Goal: Register for event/course

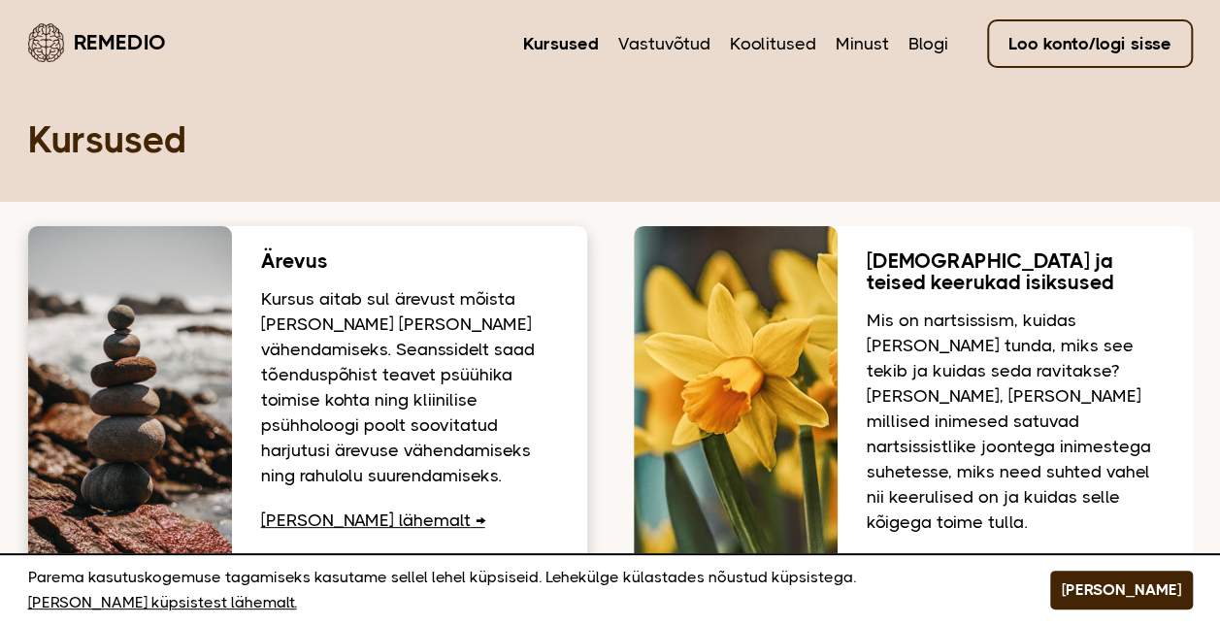
click at [347, 515] on link "Loe lähemalt" at bounding box center [373, 519] width 224 height 19
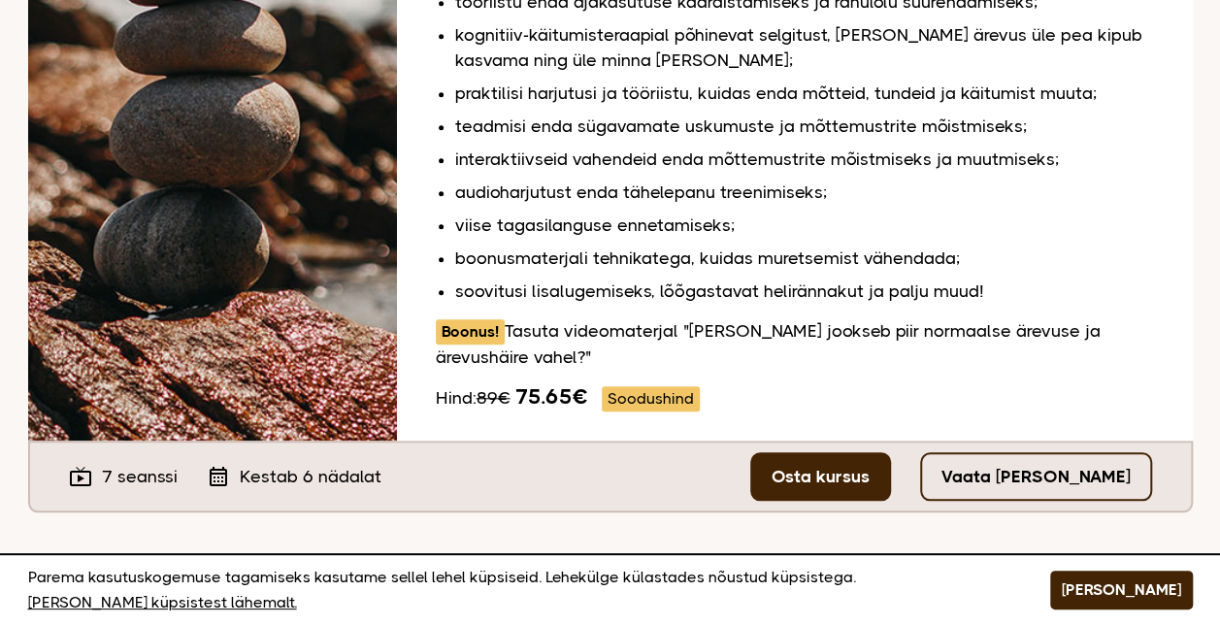
scroll to position [699, 0]
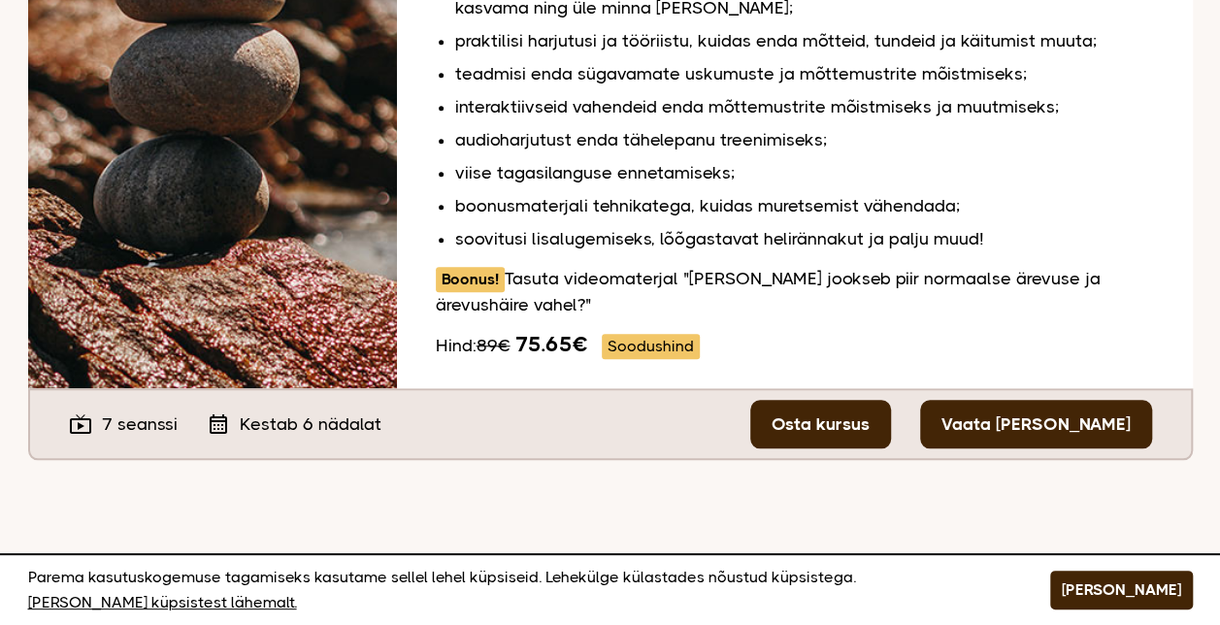
click at [1009, 429] on link "Vaata [PERSON_NAME]" at bounding box center [1036, 424] width 232 height 49
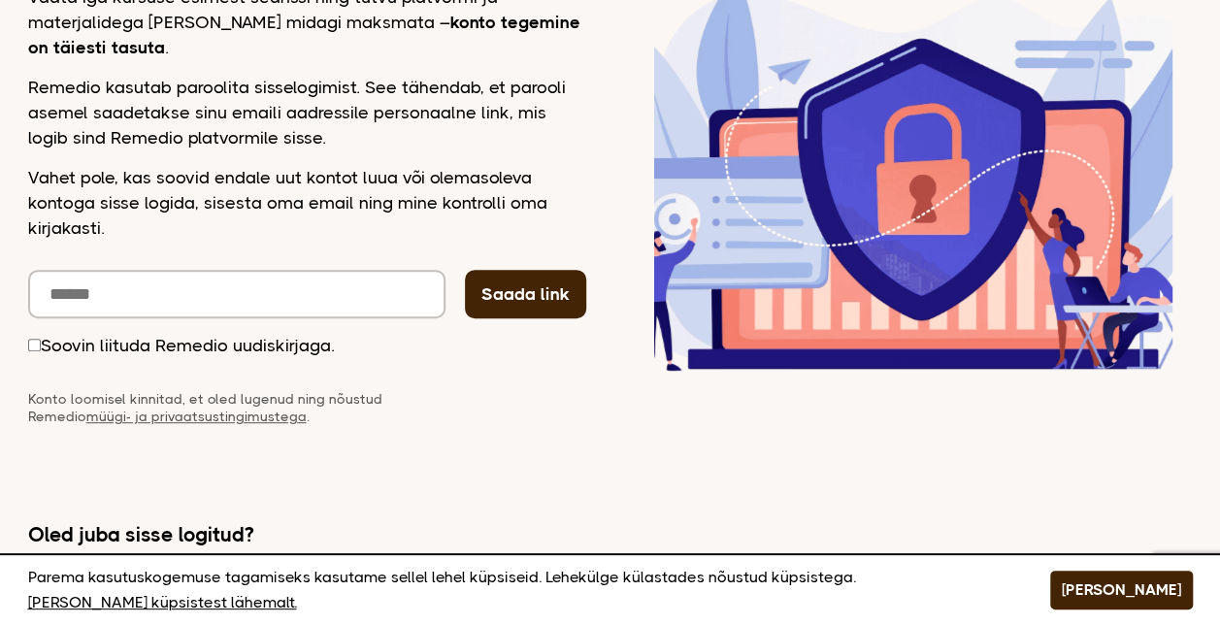
scroll to position [371, 0]
